Goal: Navigation & Orientation: Find specific page/section

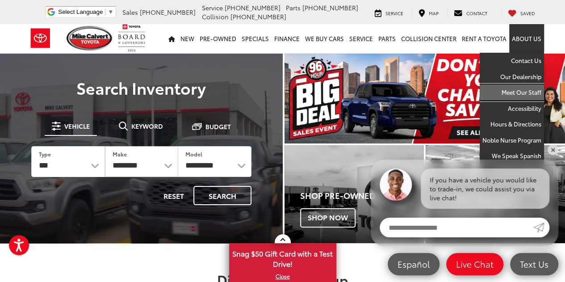
click at [515, 92] on link "Meet Our Staff" at bounding box center [512, 92] width 64 height 16
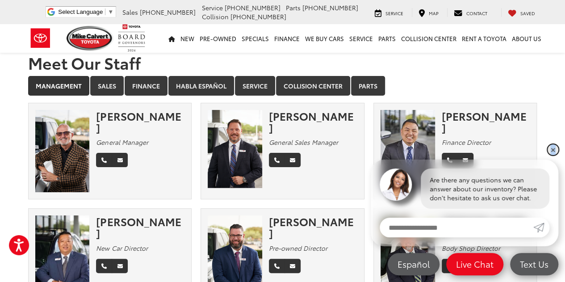
click at [554, 147] on link "✕" at bounding box center [553, 149] width 11 height 11
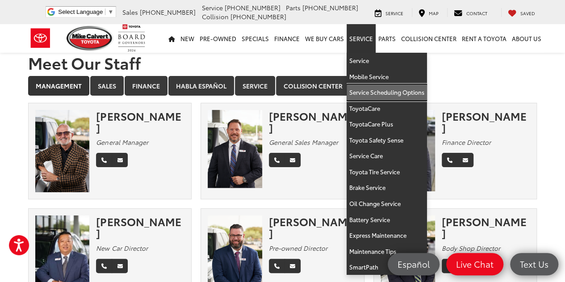
click at [374, 95] on link "Service Scheduling Options" at bounding box center [387, 92] width 80 height 16
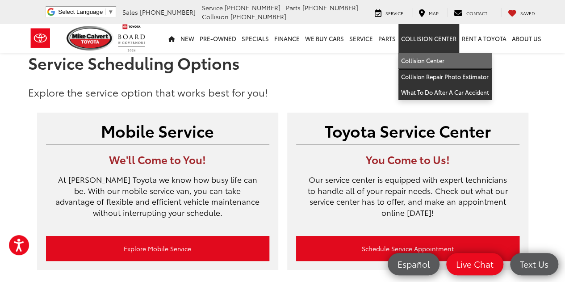
click at [438, 56] on link "Collision Center" at bounding box center [445, 61] width 93 height 16
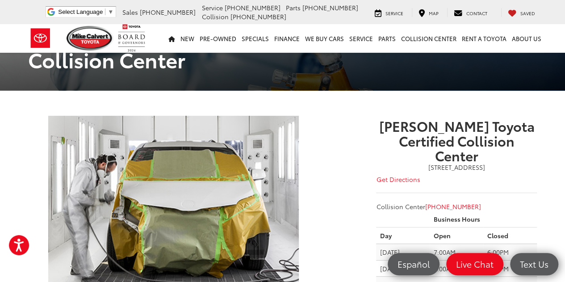
scroll to position [134, 0]
